Goal: Contribute content: Add original content to the website for others to see

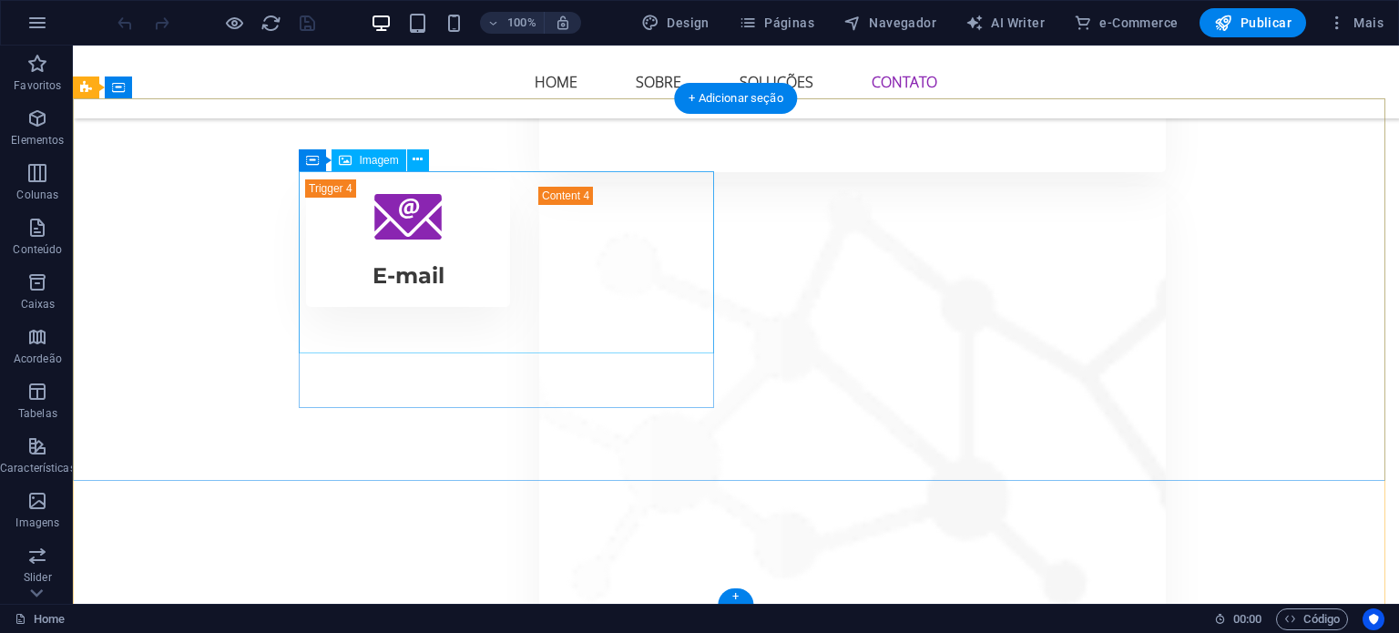
scroll to position [5581, 0]
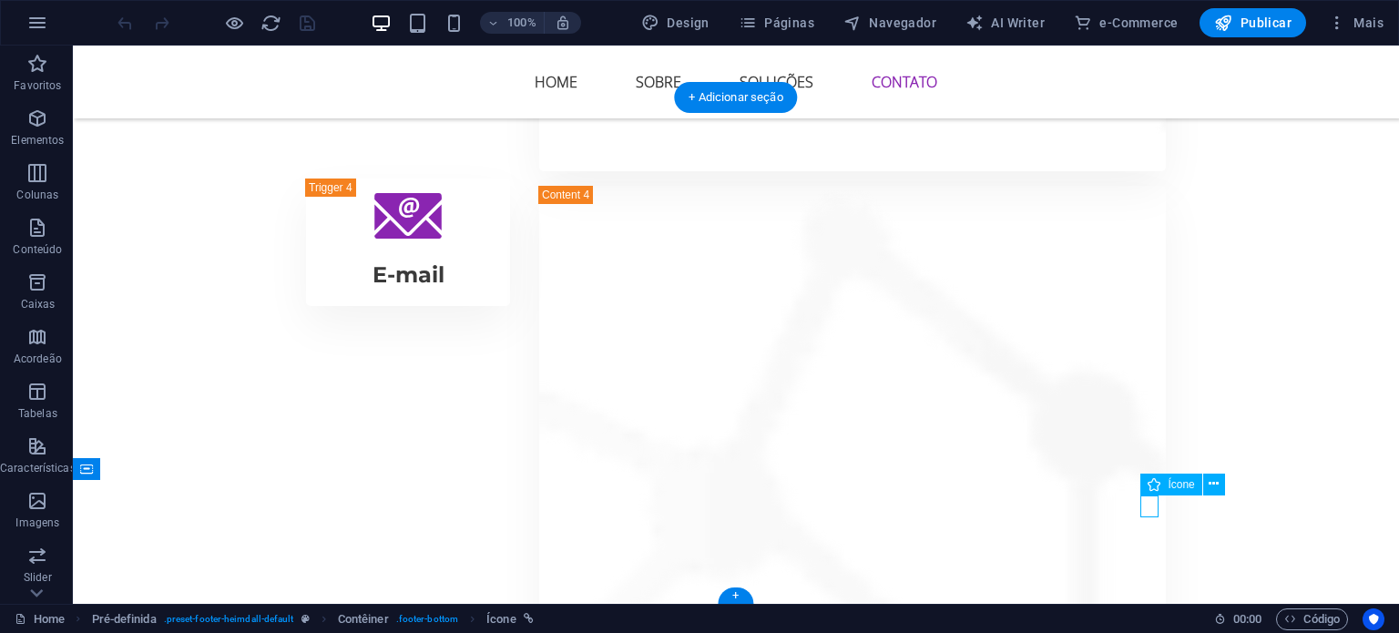
select select "xMidYMid"
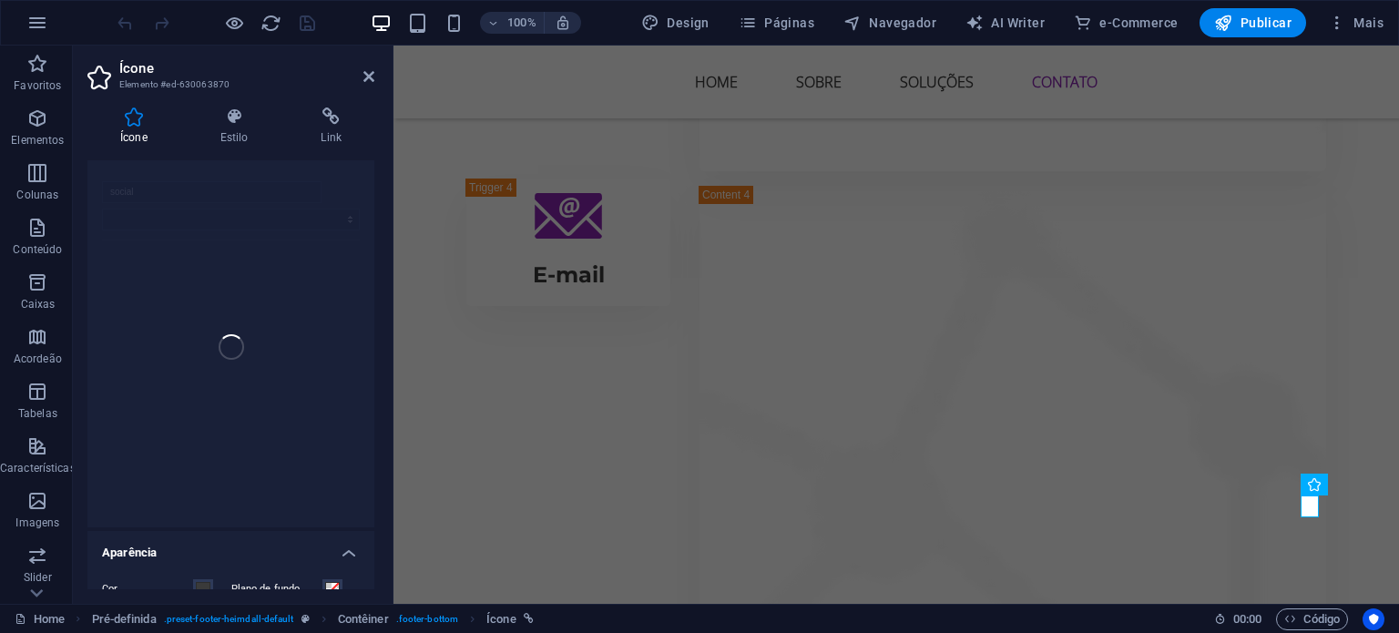
scroll to position [0, 0]
click at [324, 126] on h4 "Link" at bounding box center [331, 126] width 87 height 38
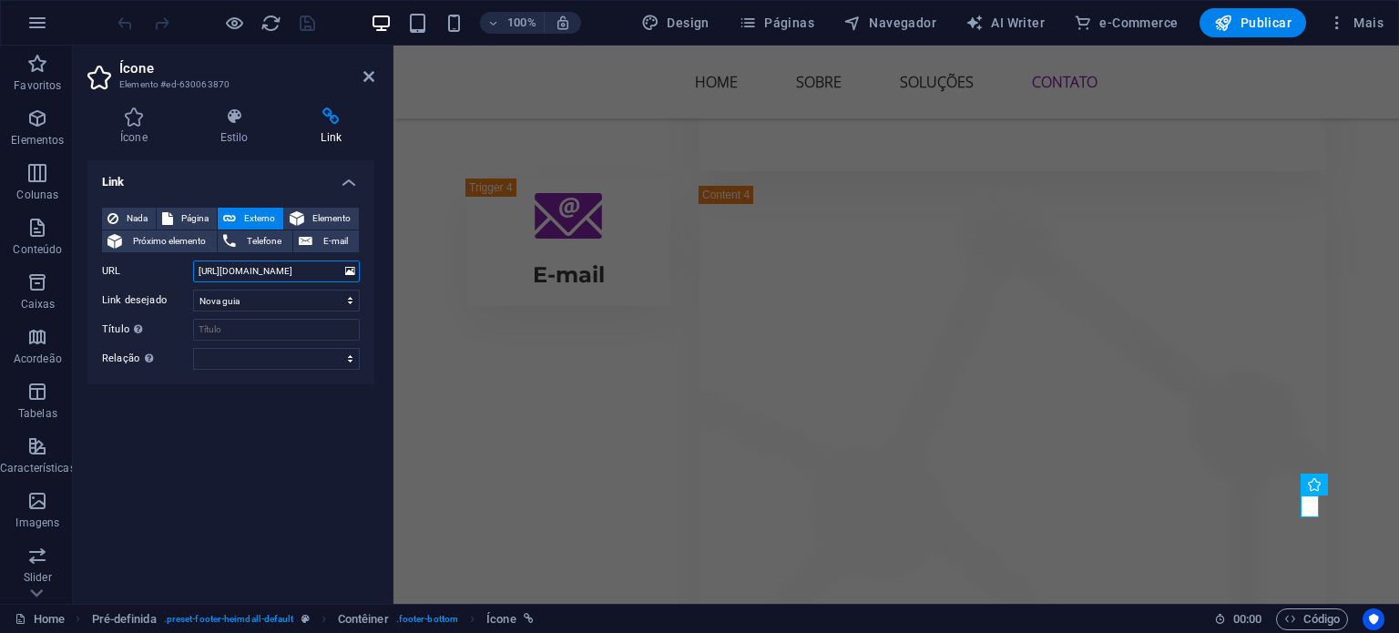
click at [261, 269] on input "[URL][DOMAIN_NAME]" at bounding box center [276, 271] width 167 height 22
paste input "[URL][DOMAIN_NAME]"
type input "[URL][DOMAIN_NAME]"
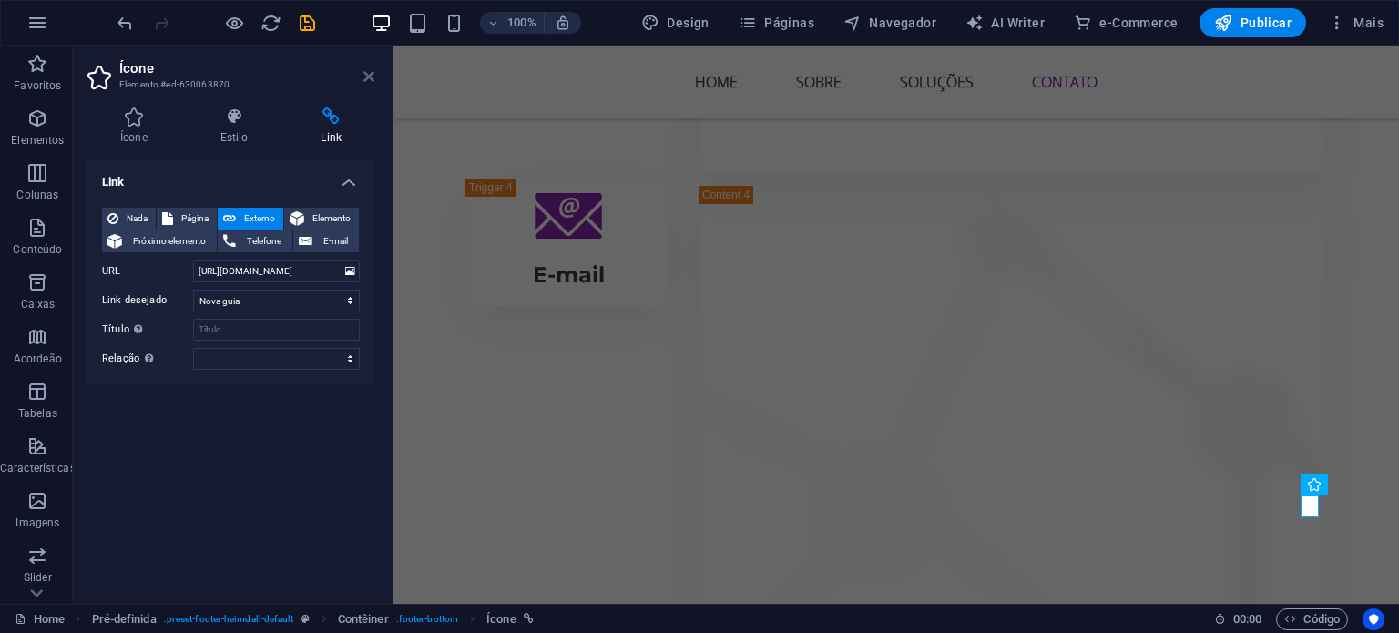
click at [368, 74] on icon at bounding box center [368, 76] width 11 height 15
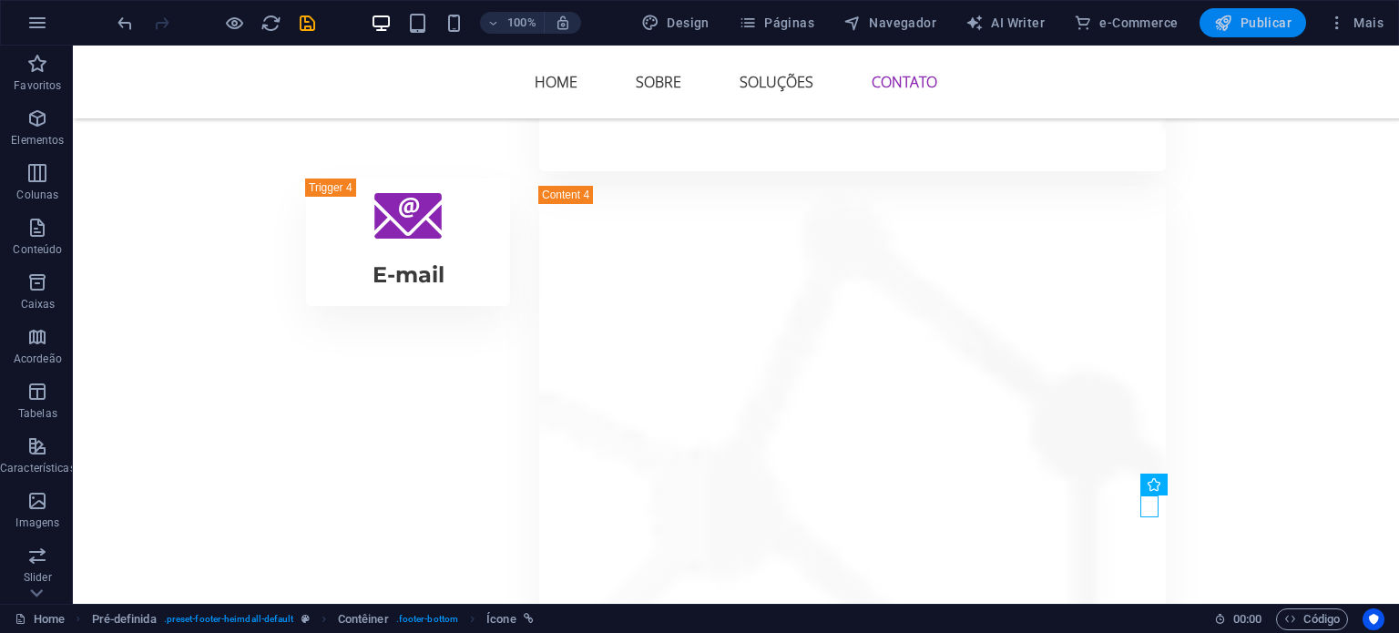
click at [1242, 21] on span "Publicar" at bounding box center [1252, 23] width 77 height 18
checkbox input "false"
